Goal: Information Seeking & Learning: Learn about a topic

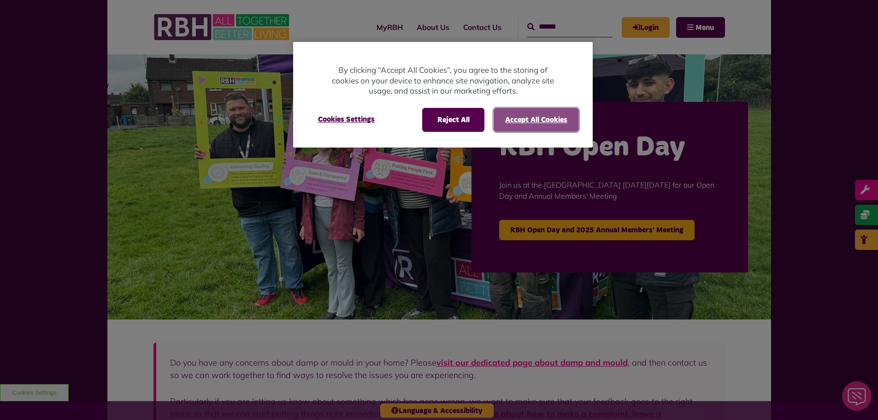
click at [511, 127] on button "Accept All Cookies" at bounding box center [536, 120] width 85 height 24
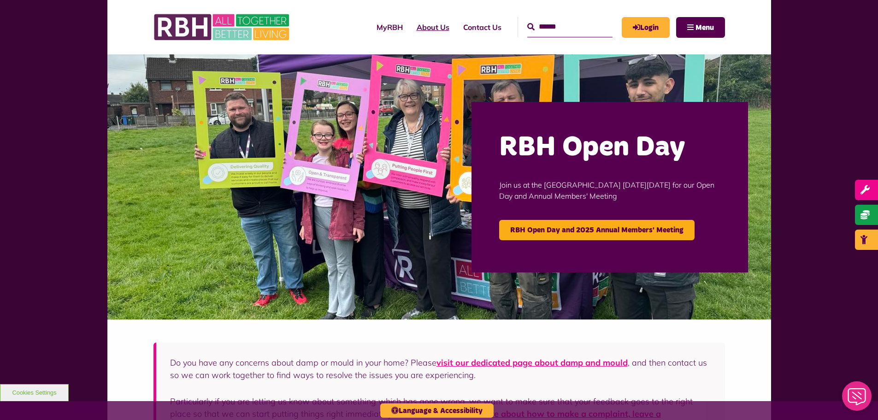
click at [421, 30] on link "About Us" at bounding box center [433, 27] width 47 height 25
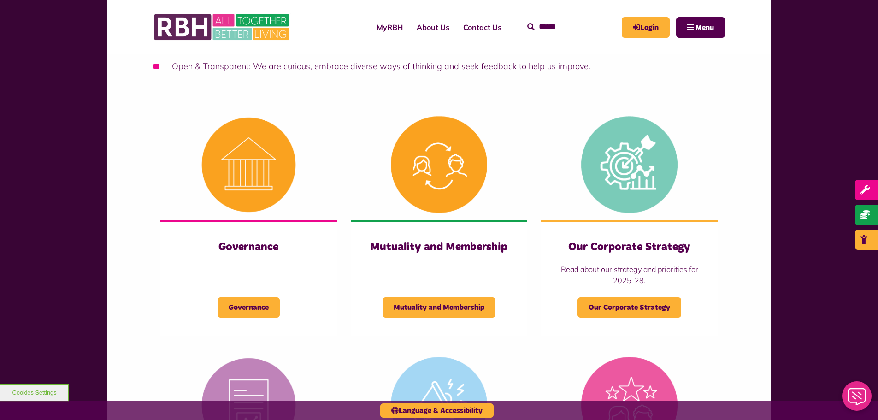
scroll to position [323, 0]
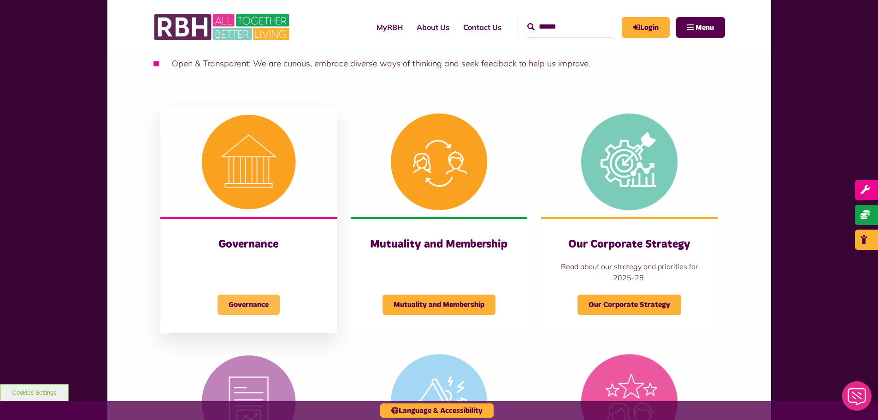
click at [250, 301] on span "Governance" at bounding box center [249, 305] width 62 height 20
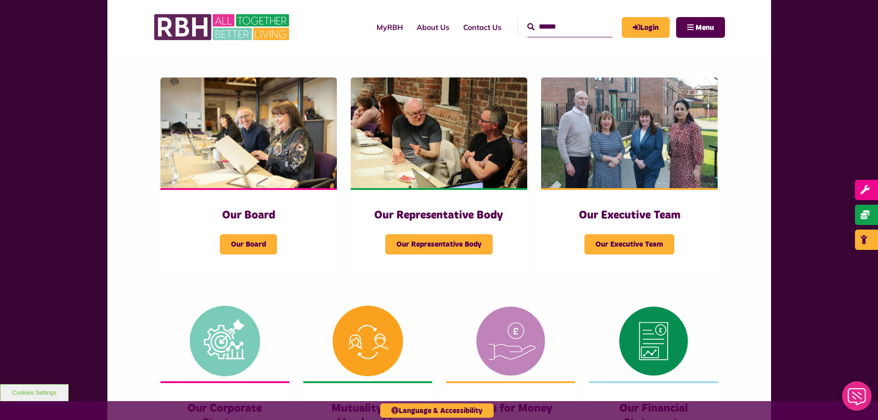
scroll to position [138, 0]
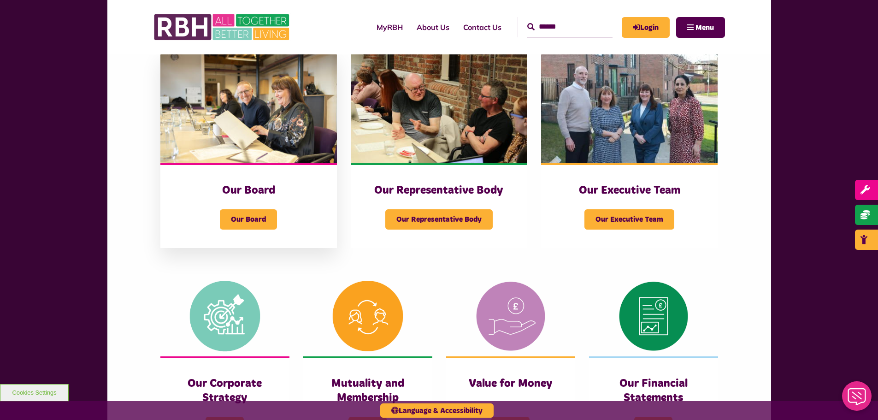
click at [244, 234] on div "Our Board Our Board" at bounding box center [248, 205] width 177 height 85
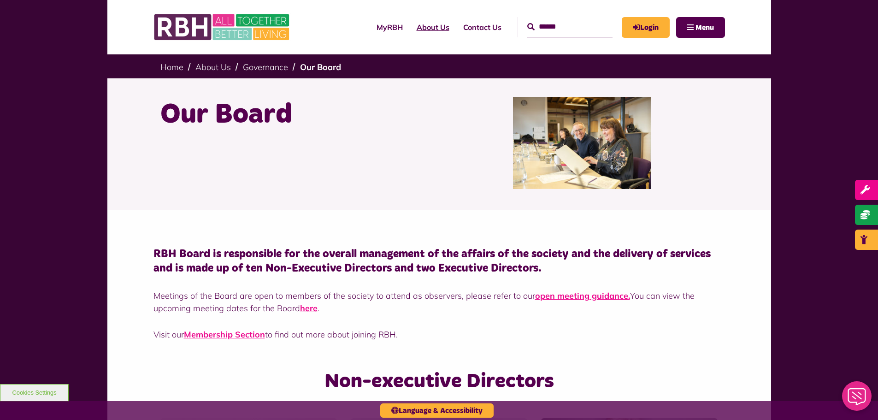
click at [415, 27] on link "About Us" at bounding box center [433, 27] width 47 height 25
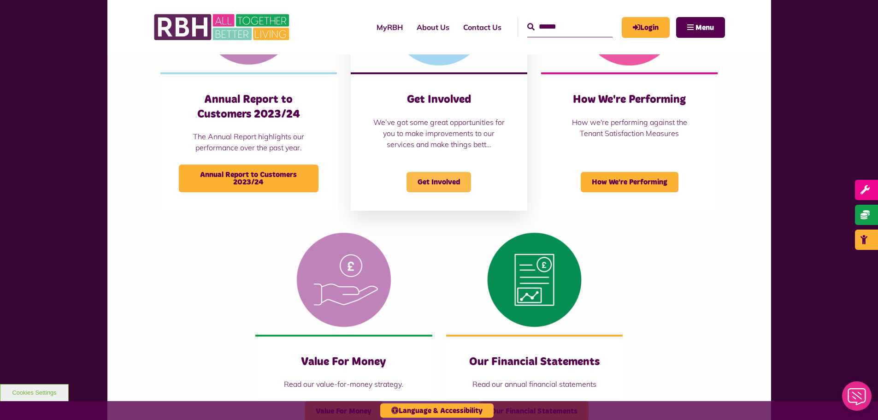
scroll to position [738, 0]
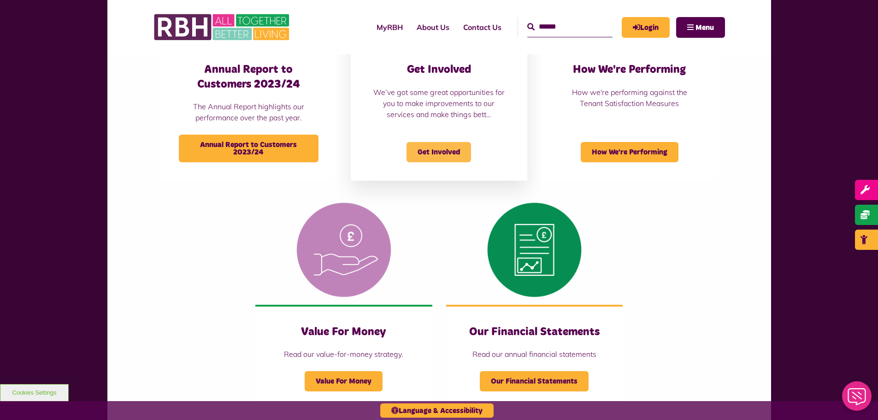
click at [425, 149] on span "Get Involved" at bounding box center [439, 152] width 65 height 20
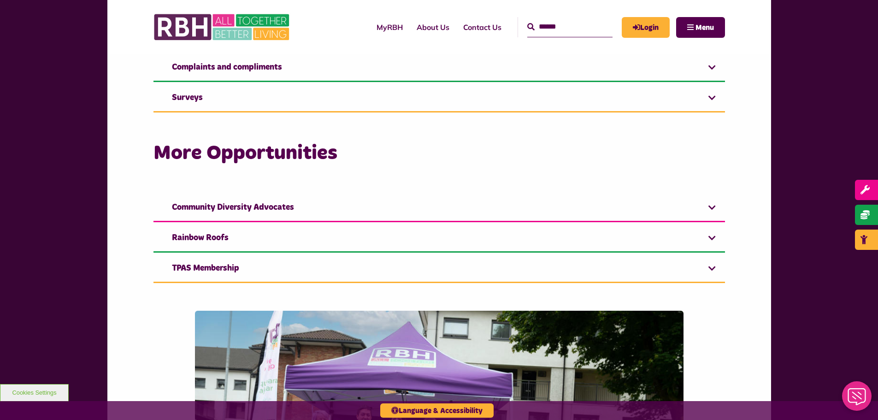
scroll to position [1199, 0]
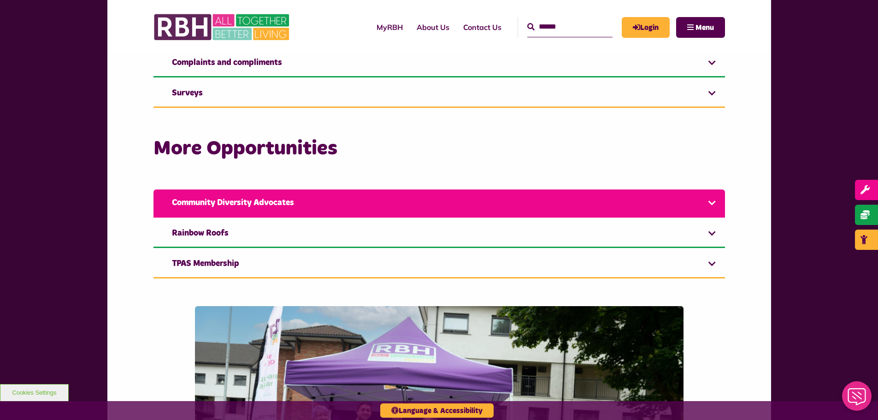
click at [348, 207] on link "Community Diversity Advocates" at bounding box center [440, 204] width 572 height 28
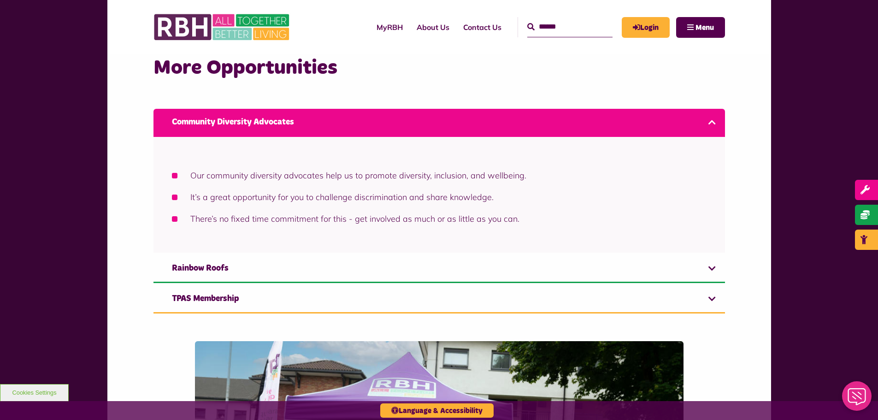
scroll to position [1291, 0]
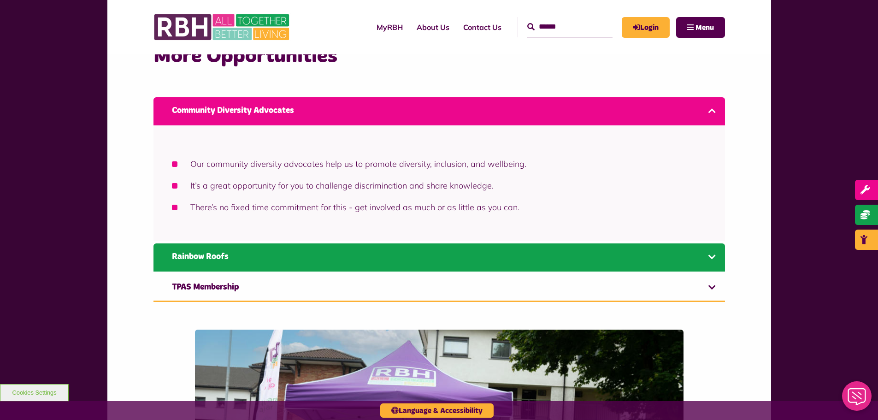
click at [305, 257] on link "Rainbow Roofs" at bounding box center [440, 257] width 572 height 28
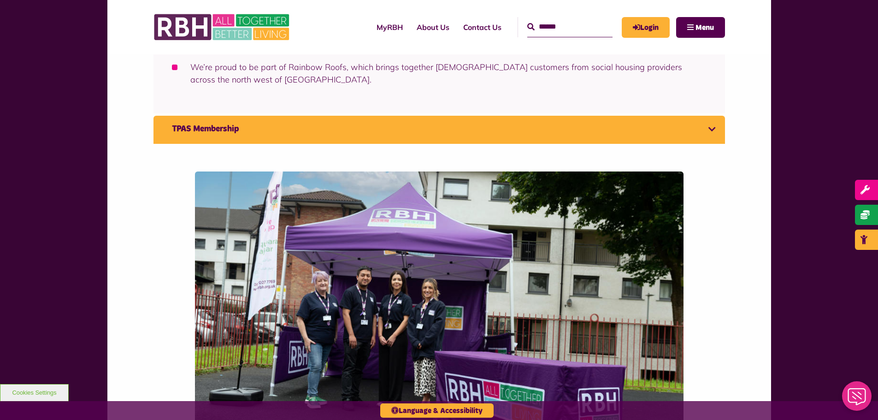
scroll to position [1419, 0]
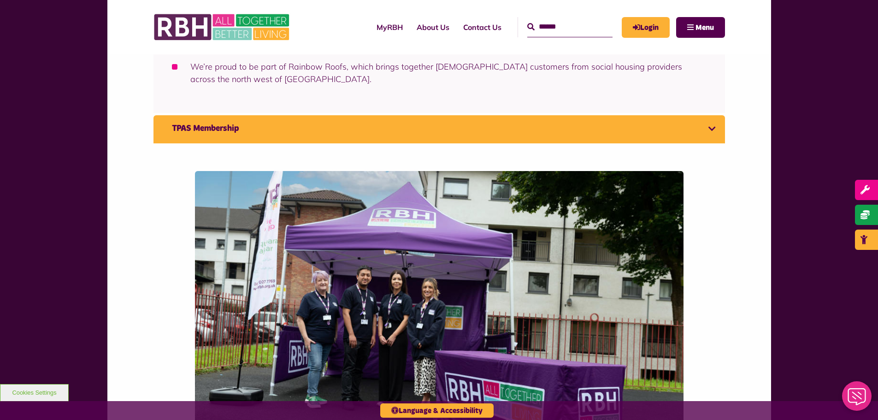
click at [345, 123] on link "TPAS Membership" at bounding box center [440, 129] width 572 height 28
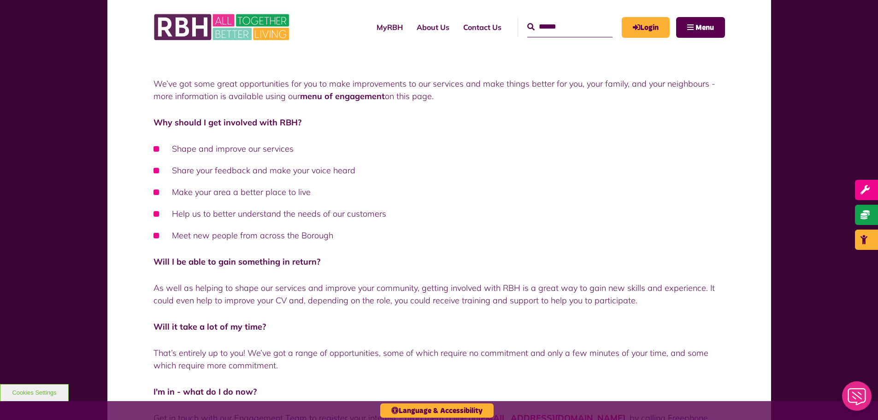
scroll to position [0, 0]
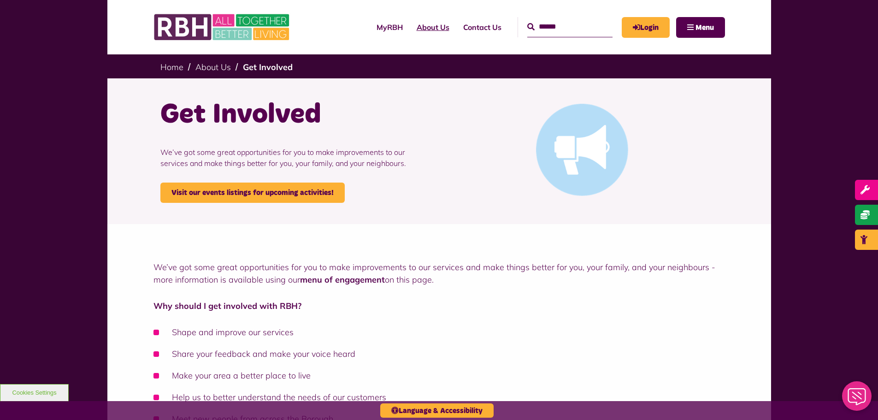
click at [417, 25] on link "About Us" at bounding box center [433, 27] width 47 height 25
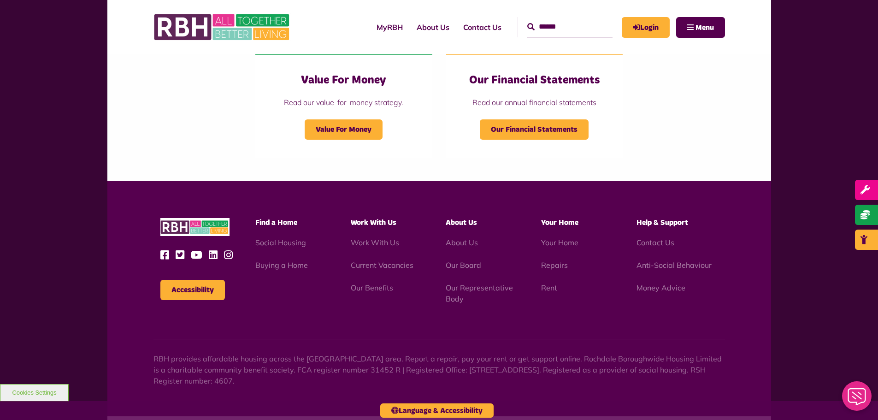
scroll to position [1024, 0]
